Goal: Task Accomplishment & Management: Use online tool/utility

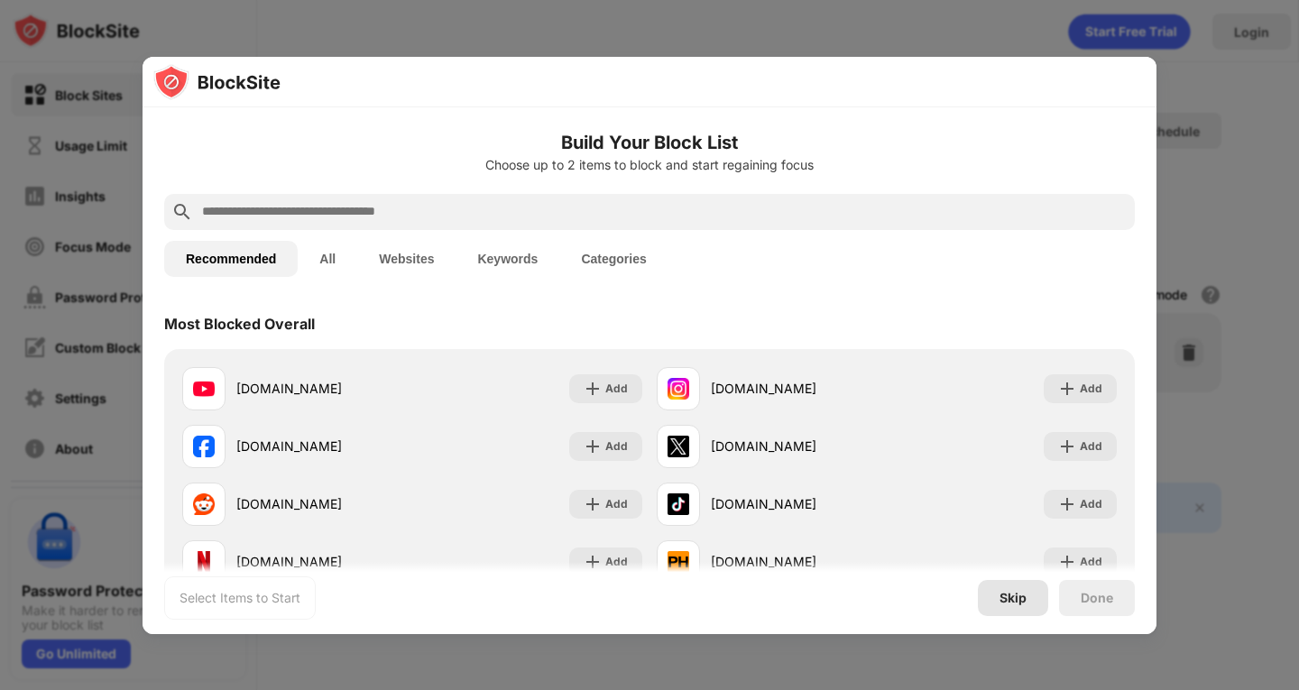
click at [1031, 591] on div "Skip" at bounding box center [1013, 598] width 70 height 36
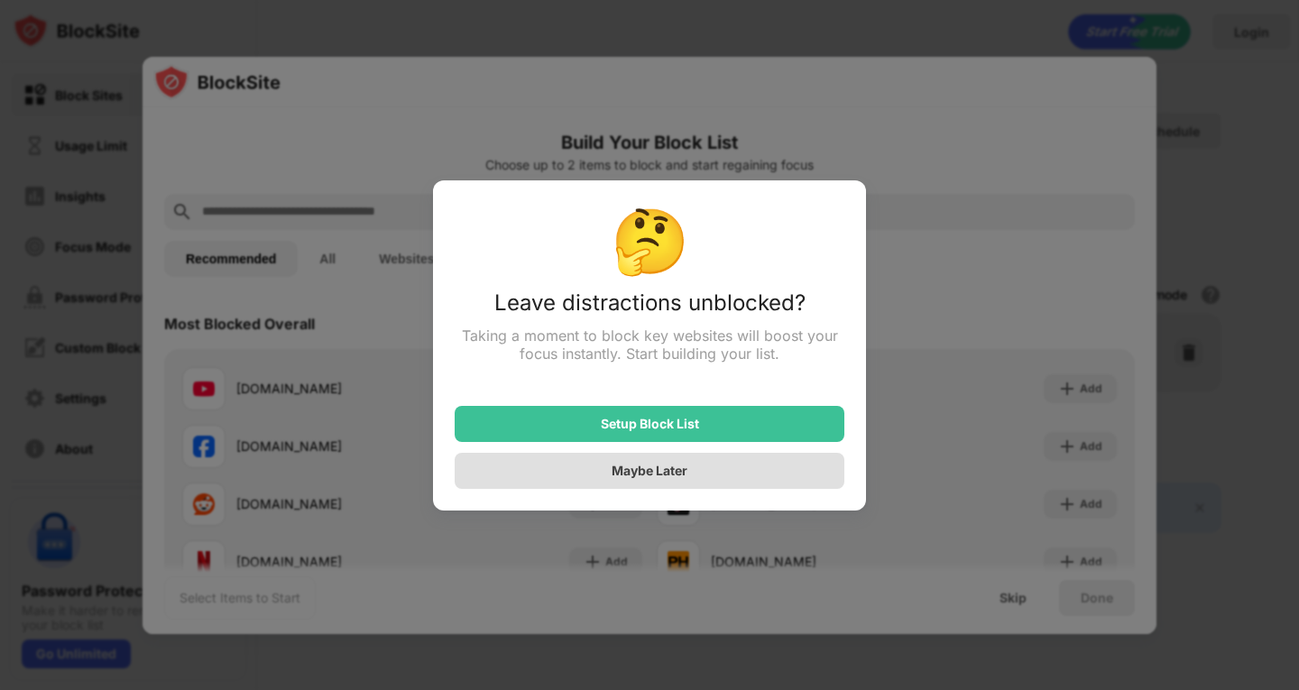
click at [715, 475] on div "Maybe Later" at bounding box center [650, 471] width 390 height 36
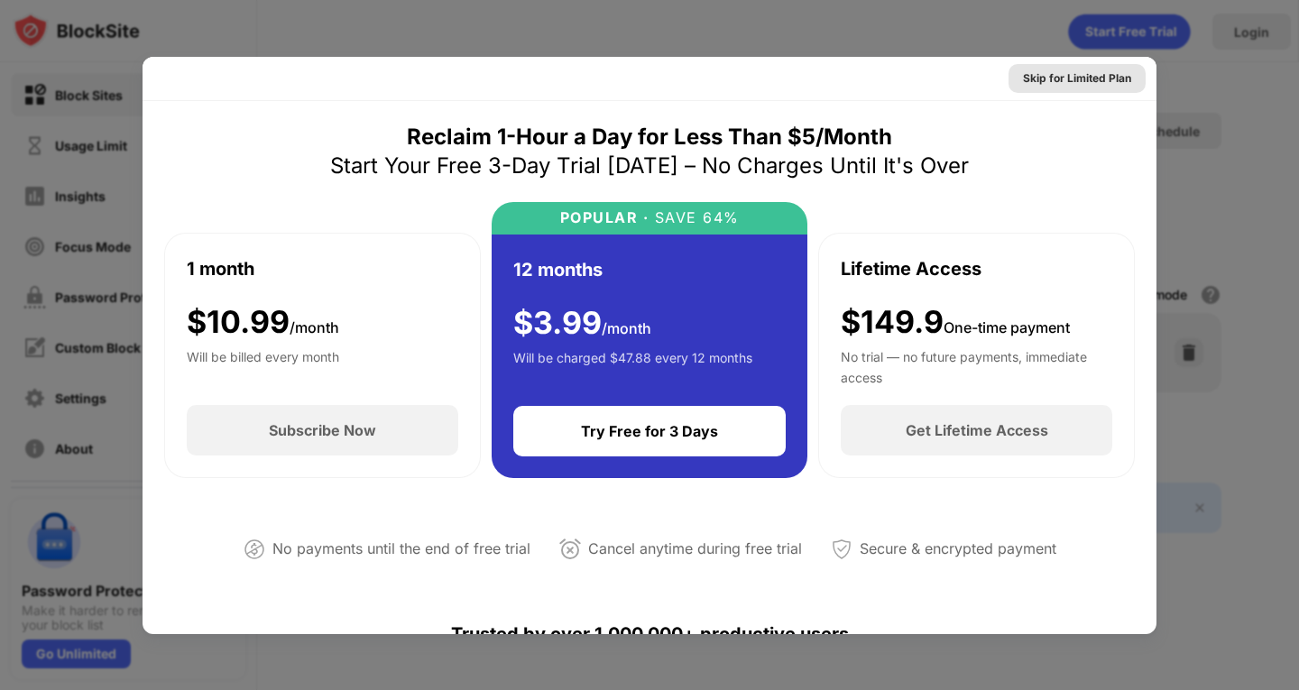
click at [1077, 86] on div "Skip for Limited Plan" at bounding box center [1077, 78] width 108 height 18
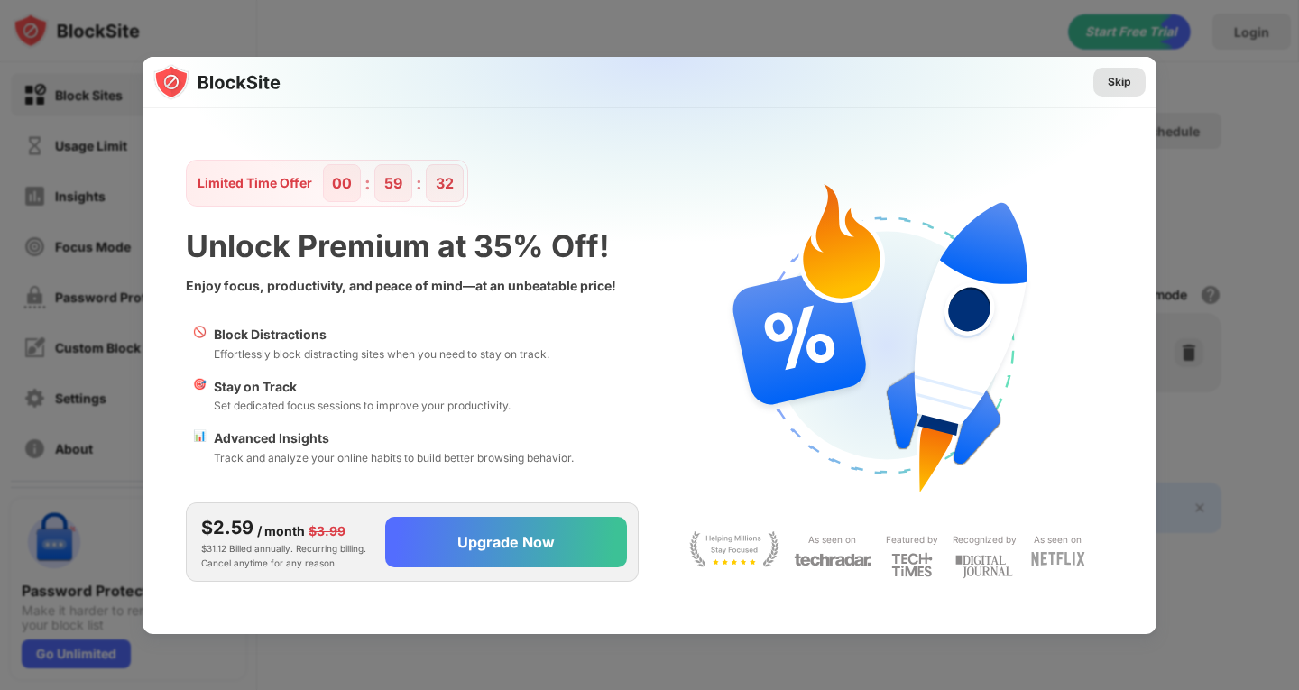
click at [1115, 86] on div "Skip" at bounding box center [1119, 82] width 23 height 18
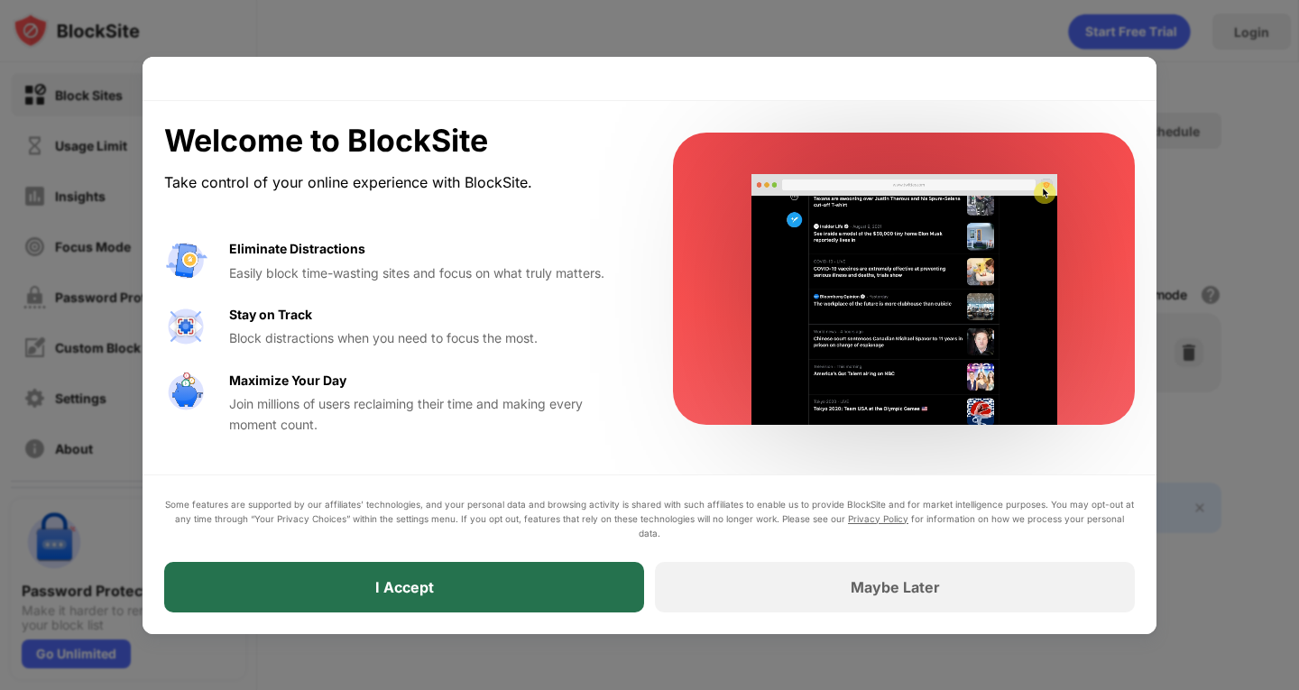
click at [456, 566] on div "I Accept" at bounding box center [404, 587] width 480 height 51
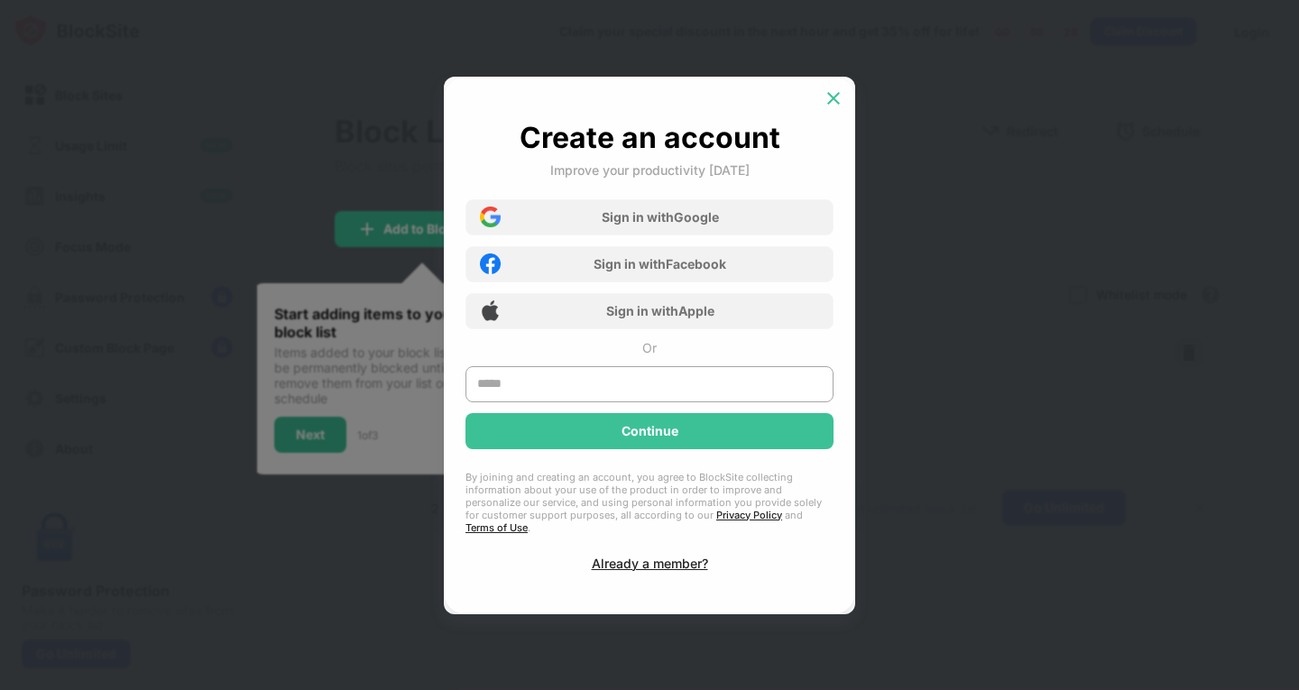
click at [836, 107] on img at bounding box center [834, 98] width 18 height 18
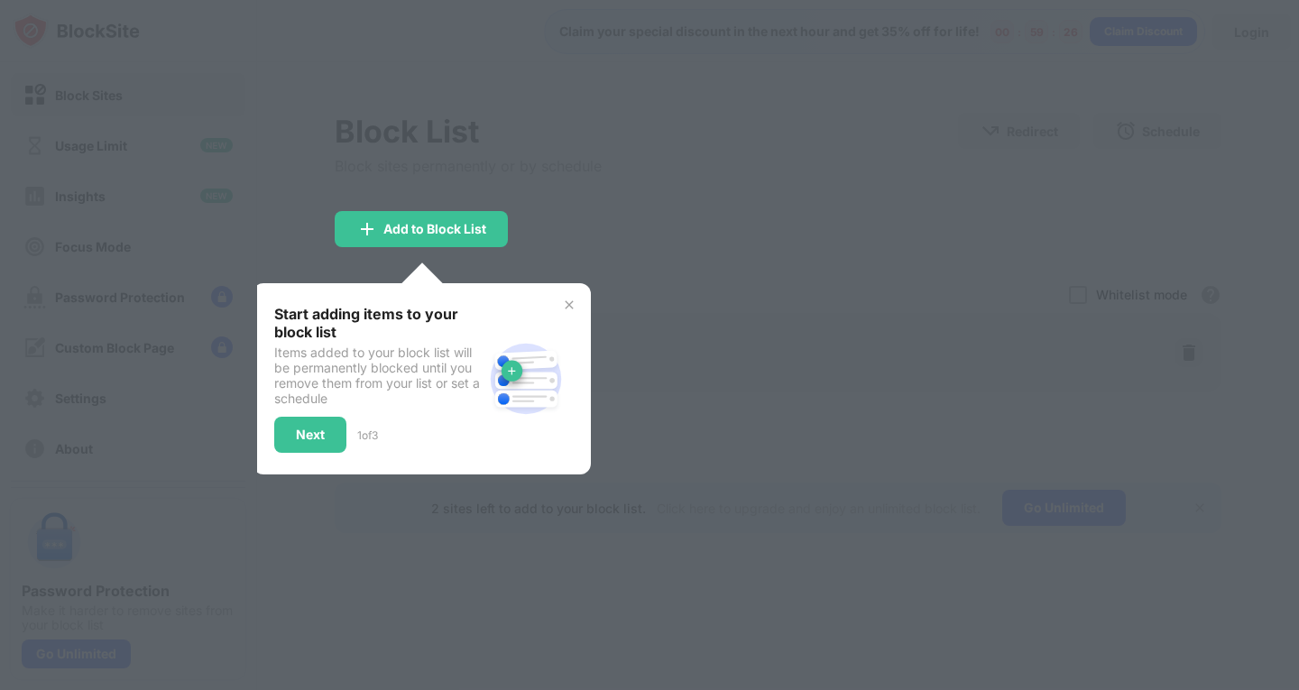
click at [574, 325] on div "Start adding items to your block list Items added to your block list will be pe…" at bounding box center [422, 378] width 338 height 191
click at [575, 310] on img at bounding box center [569, 305] width 14 height 14
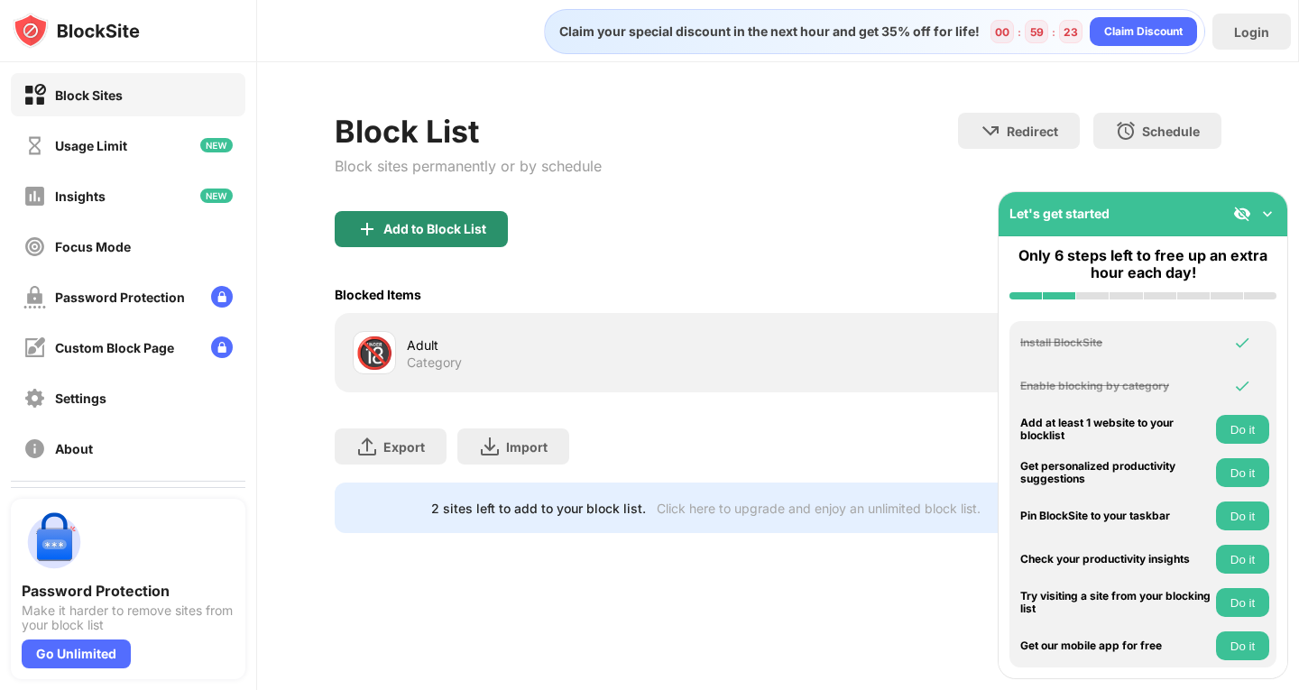
click at [453, 233] on div "Add to Block List" at bounding box center [434, 229] width 103 height 14
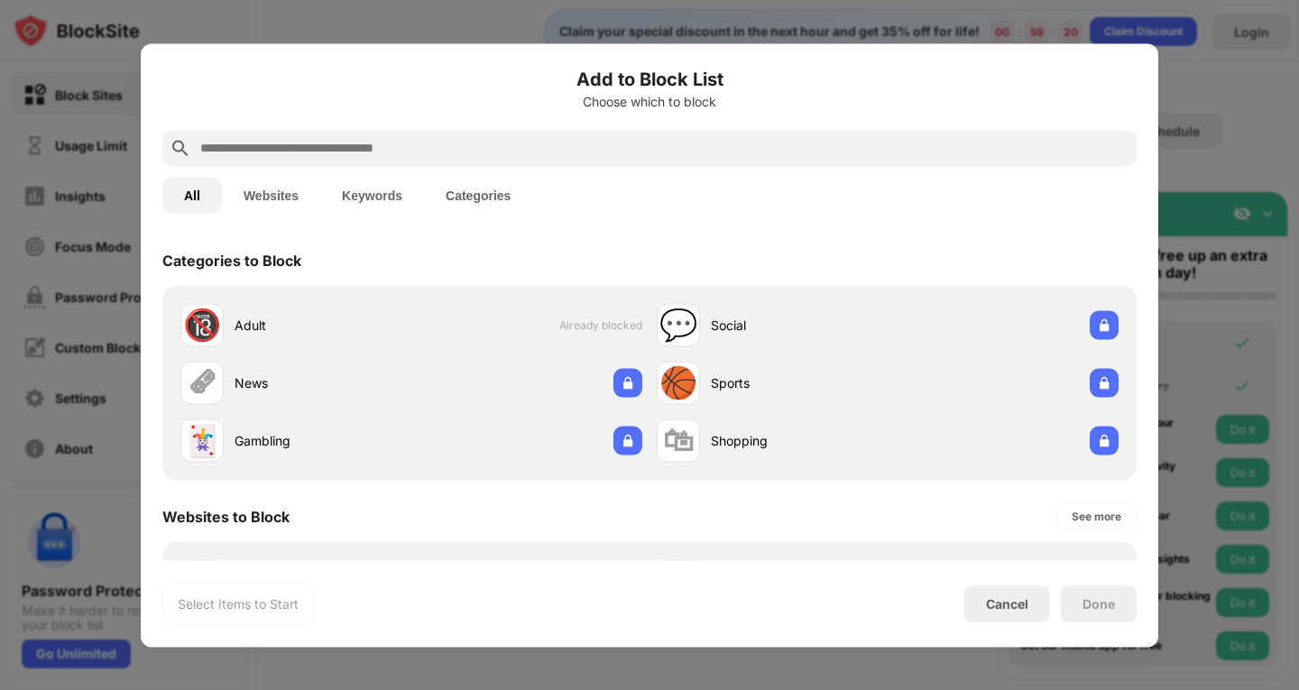
click at [353, 148] on input "text" at bounding box center [663, 148] width 931 height 22
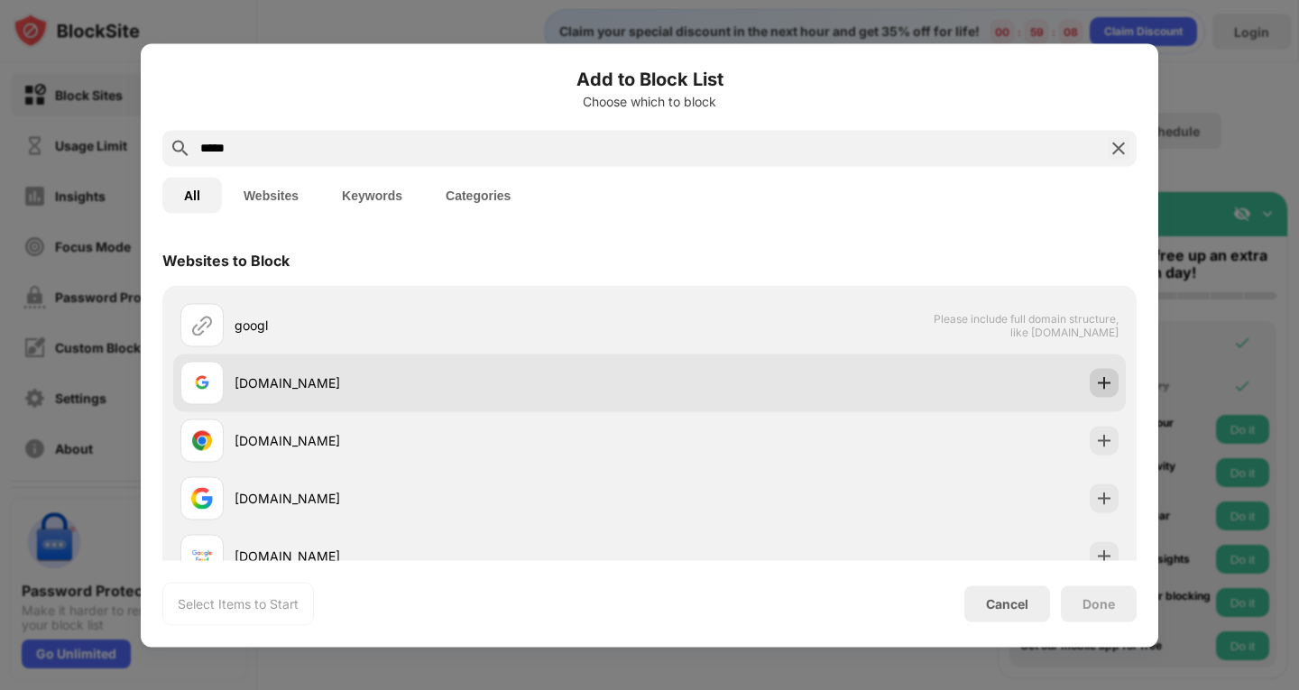
type input "*****"
click at [1102, 383] on div at bounding box center [1104, 382] width 29 height 29
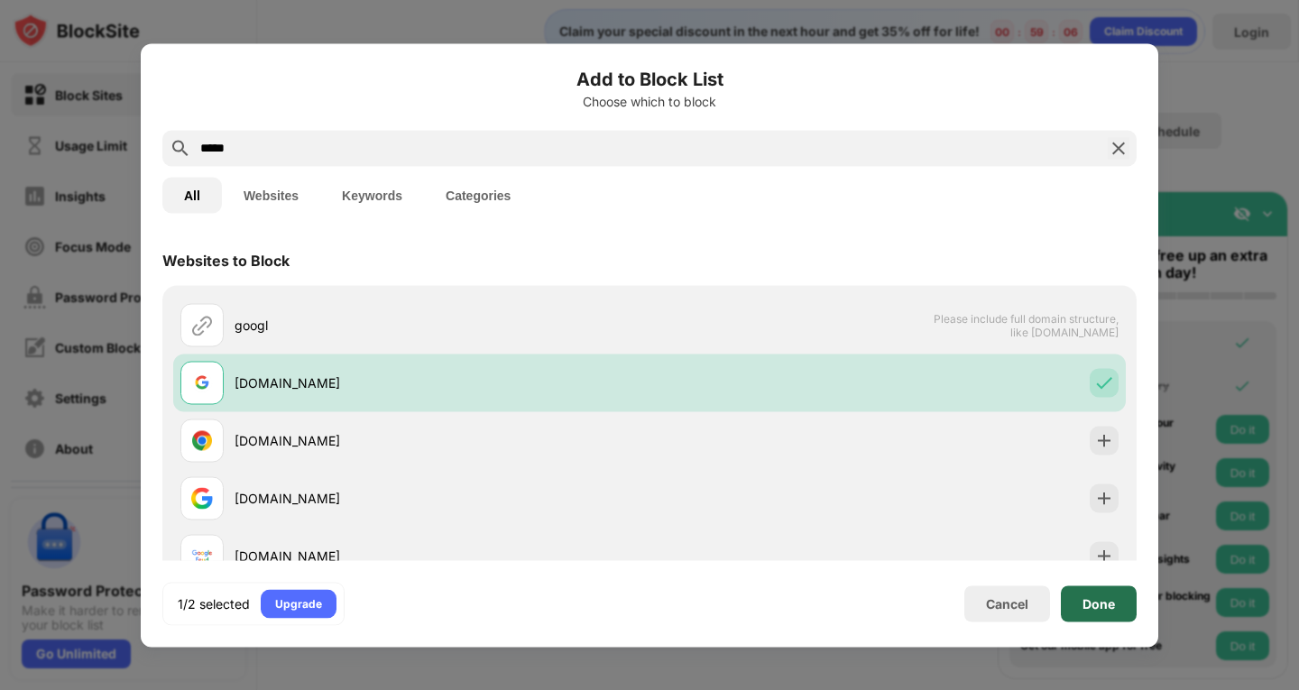
click at [1098, 600] on div "Done" at bounding box center [1099, 603] width 32 height 14
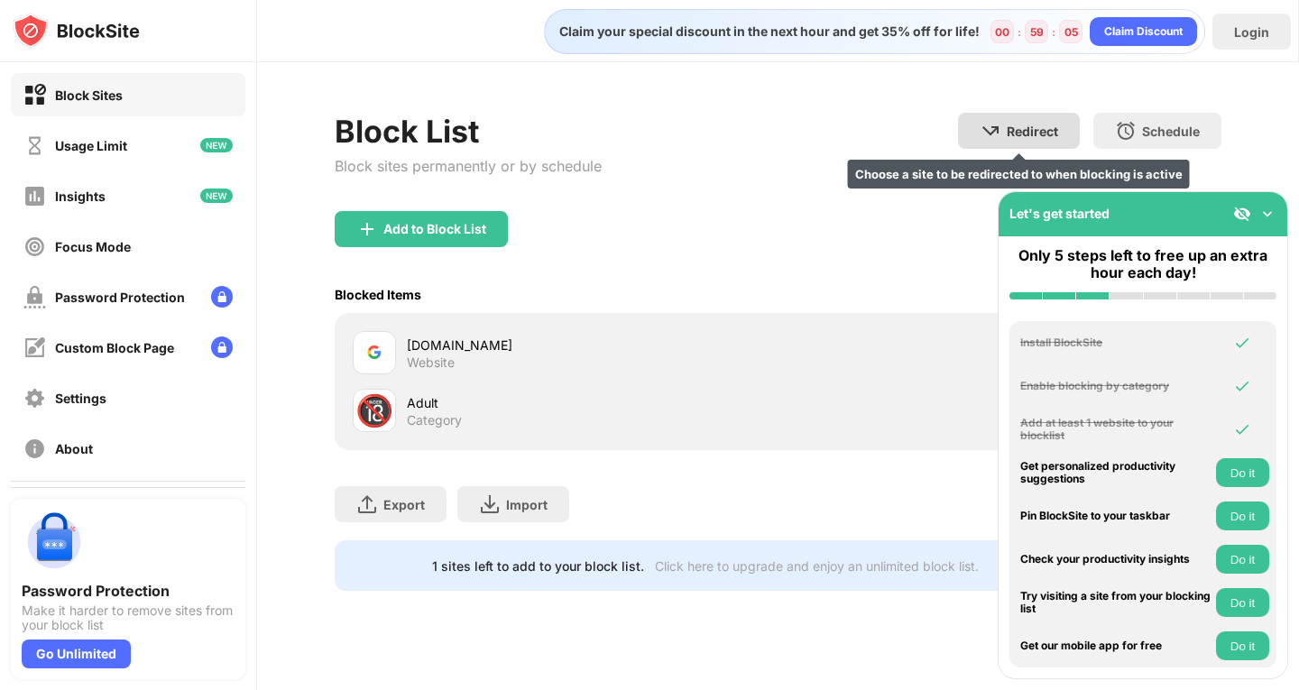
click at [1011, 145] on div "Redirect Choose a site to be redirected to when blocking is active" at bounding box center [1019, 131] width 122 height 36
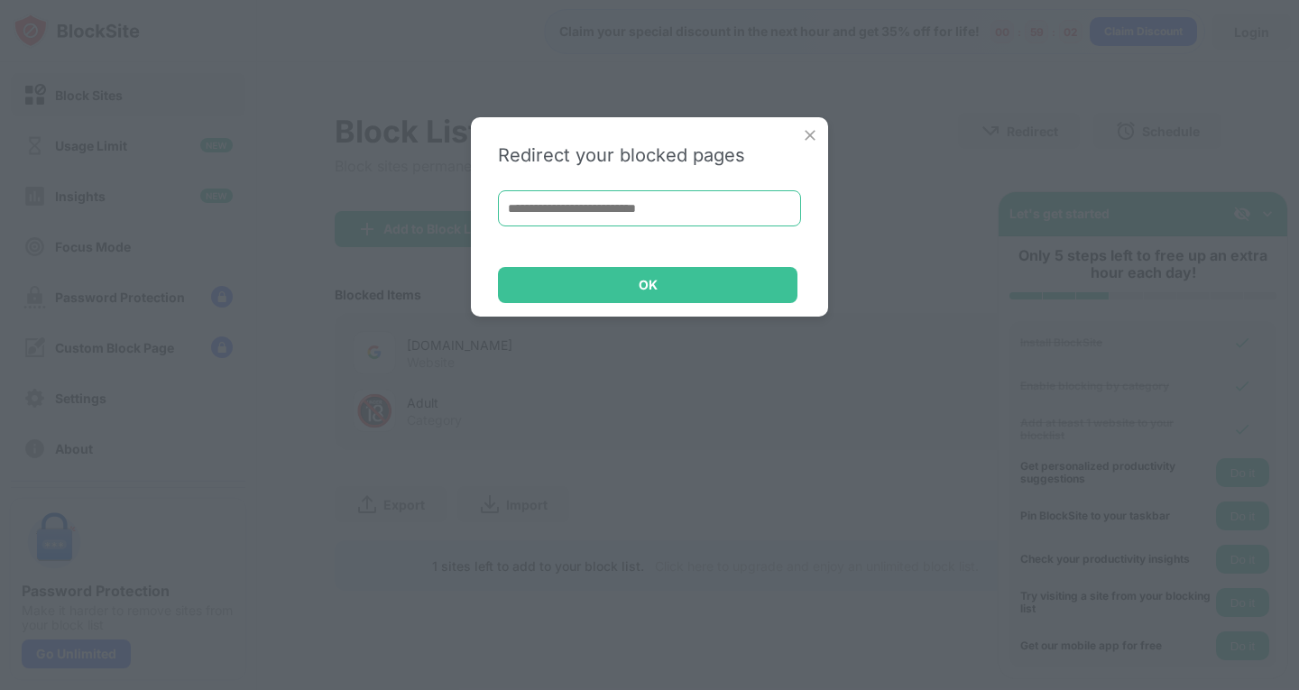
click at [582, 211] on input at bounding box center [649, 208] width 303 height 36
type input "**********"
